Goal: Task Accomplishment & Management: Manage account settings

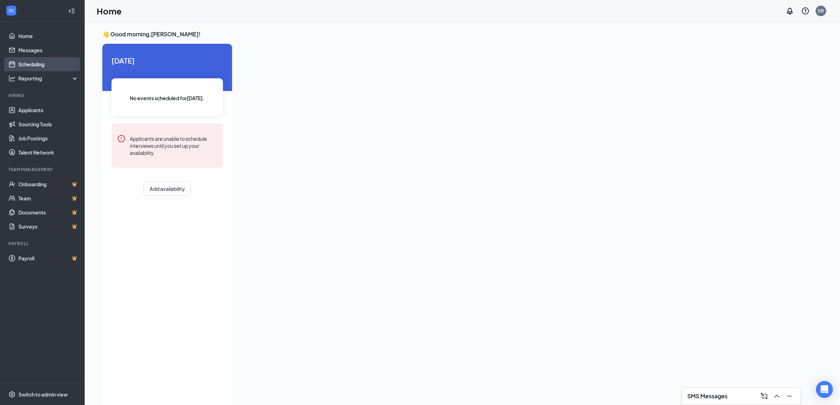
click at [41, 63] on link "Scheduling" at bounding box center [48, 64] width 60 height 14
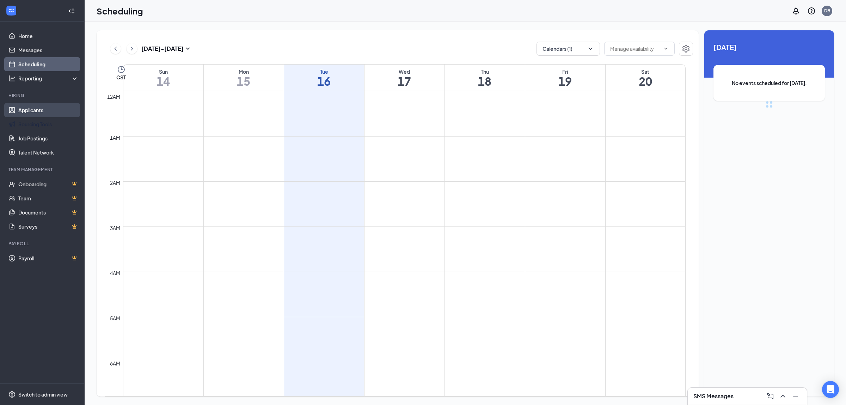
scroll to position [346, 0]
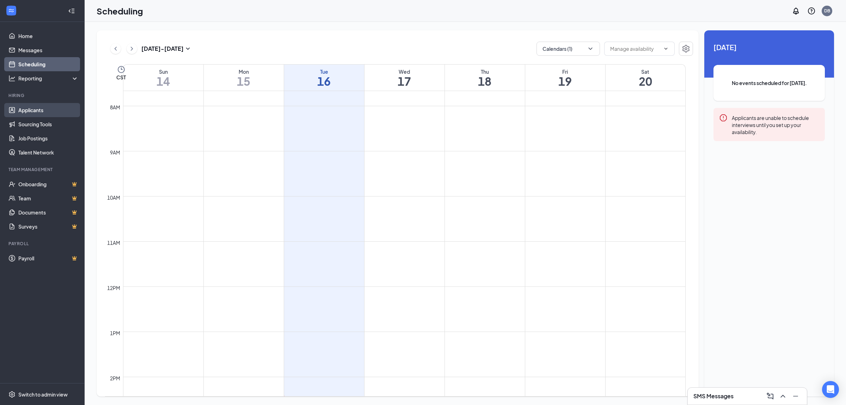
click at [46, 106] on link "Applicants" at bounding box center [48, 110] width 60 height 14
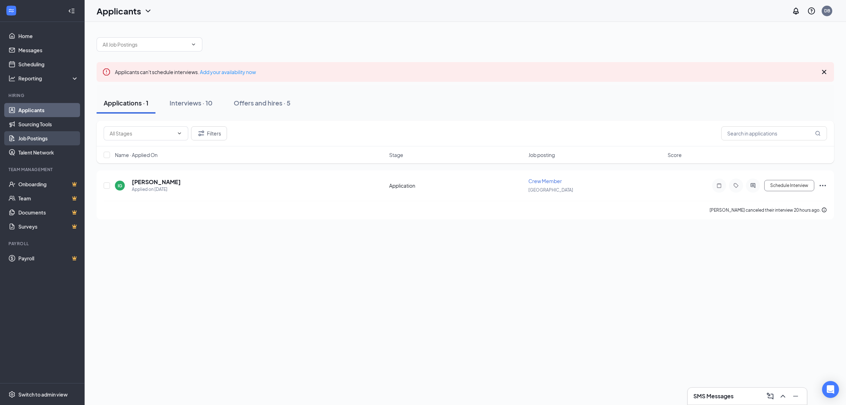
click at [39, 140] on link "Job Postings" at bounding box center [48, 138] width 60 height 14
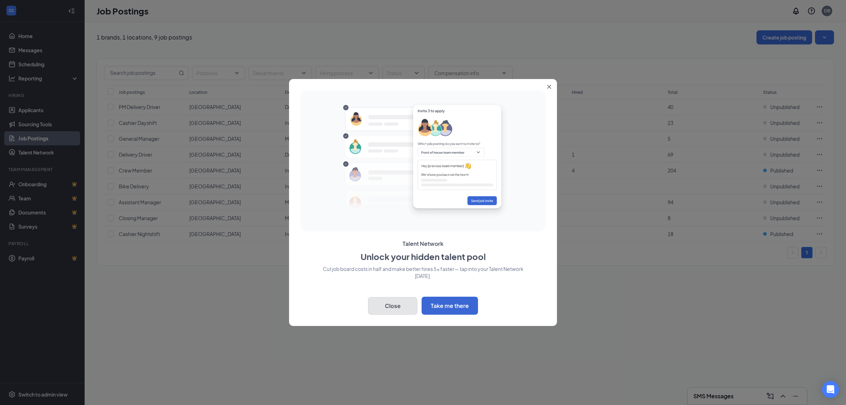
click at [397, 305] on button "Close" at bounding box center [392, 306] width 49 height 18
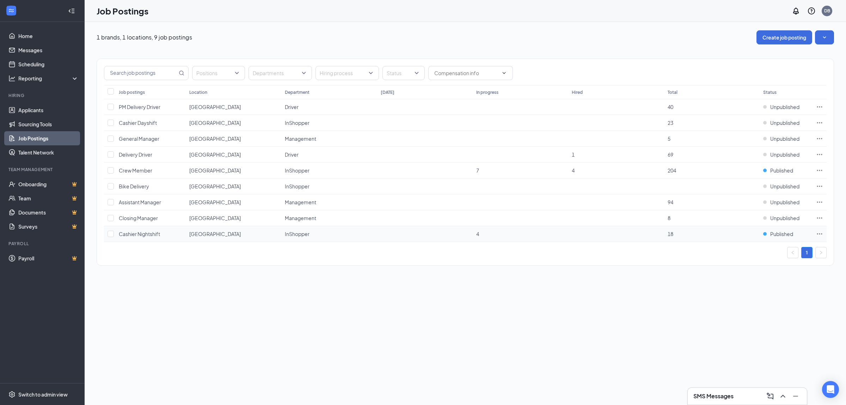
click at [820, 237] on icon "Ellipses" at bounding box center [819, 233] width 7 height 7
click at [687, 248] on div "1" at bounding box center [465, 252] width 723 height 11
click at [781, 234] on span "Published" at bounding box center [781, 233] width 23 height 7
click at [752, 291] on p "Your position is only available via link and not on your career page or job boa…" at bounding box center [756, 290] width 94 height 12
click at [775, 122] on span "Unpublished" at bounding box center [784, 122] width 29 height 7
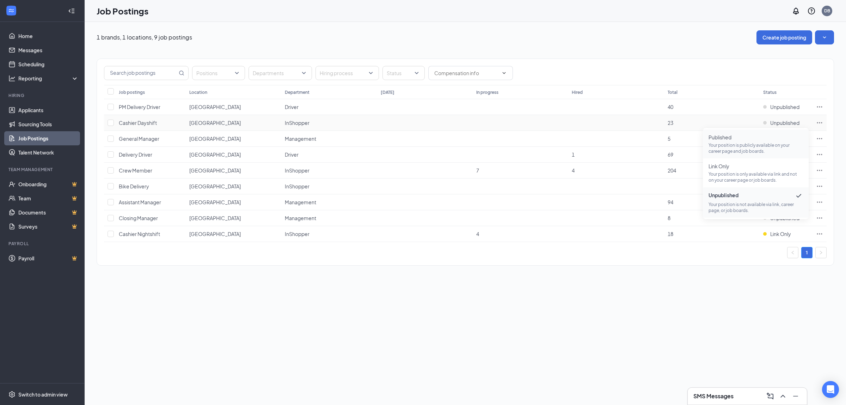
click at [736, 141] on span "Published Your position is publicly available on your career page and job board…" at bounding box center [756, 144] width 94 height 20
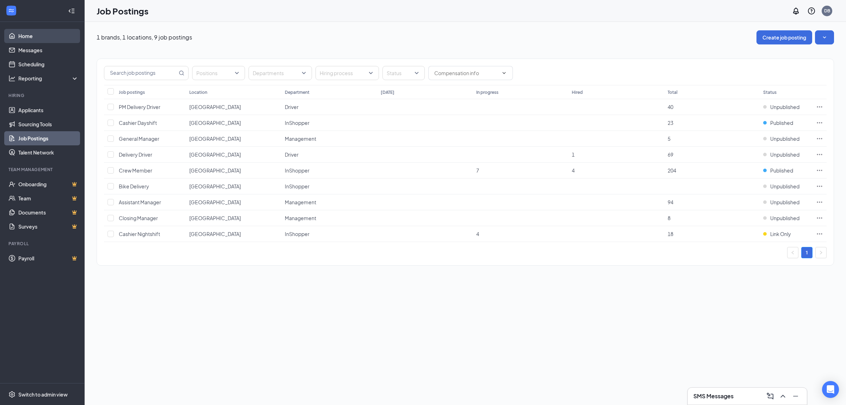
click at [41, 39] on link "Home" at bounding box center [48, 36] width 60 height 14
